Goal: Information Seeking & Learning: Learn about a topic

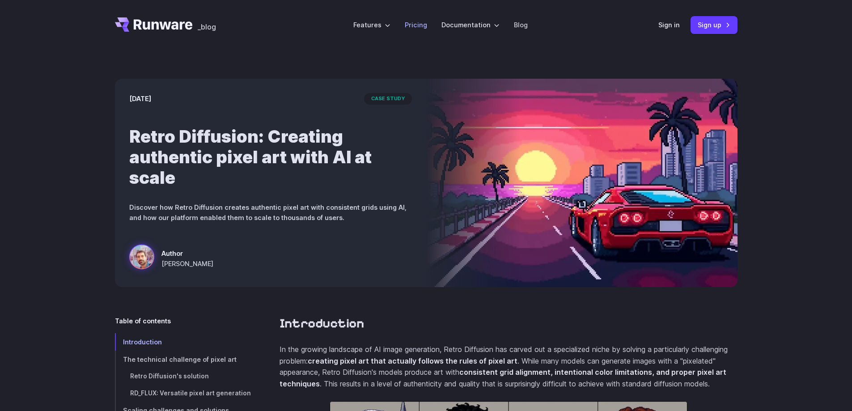
click at [409, 32] on li "Pricing" at bounding box center [415, 25] width 37 height 25
click at [411, 29] on li "Pricing" at bounding box center [415, 25] width 37 height 25
click at [412, 27] on link "Pricing" at bounding box center [416, 25] width 22 height 10
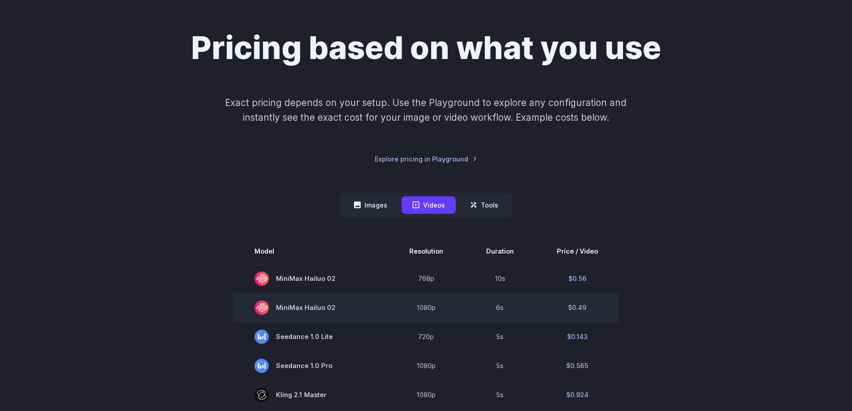
scroll to position [179, 0]
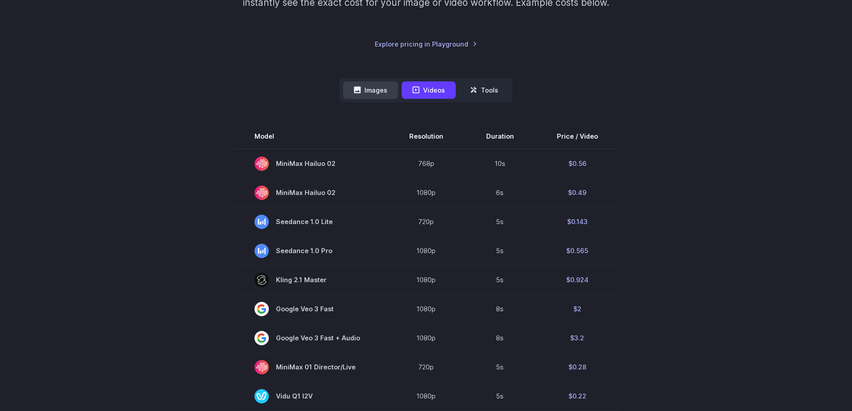
click at [384, 92] on button "Images" at bounding box center [370, 89] width 55 height 17
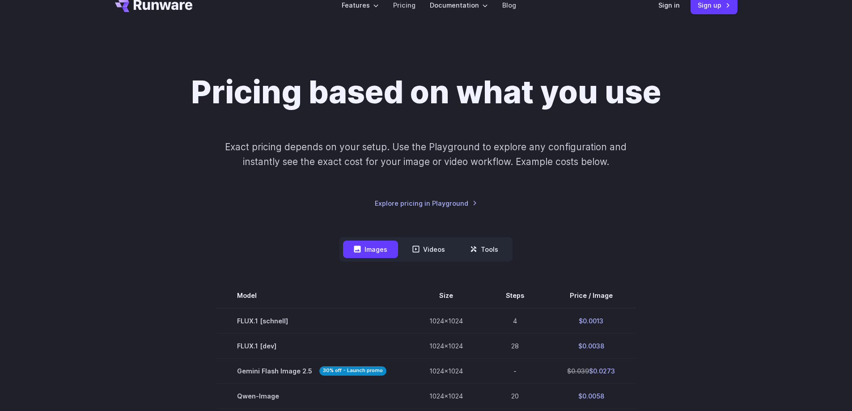
scroll to position [0, 0]
